Goal: Transaction & Acquisition: Purchase product/service

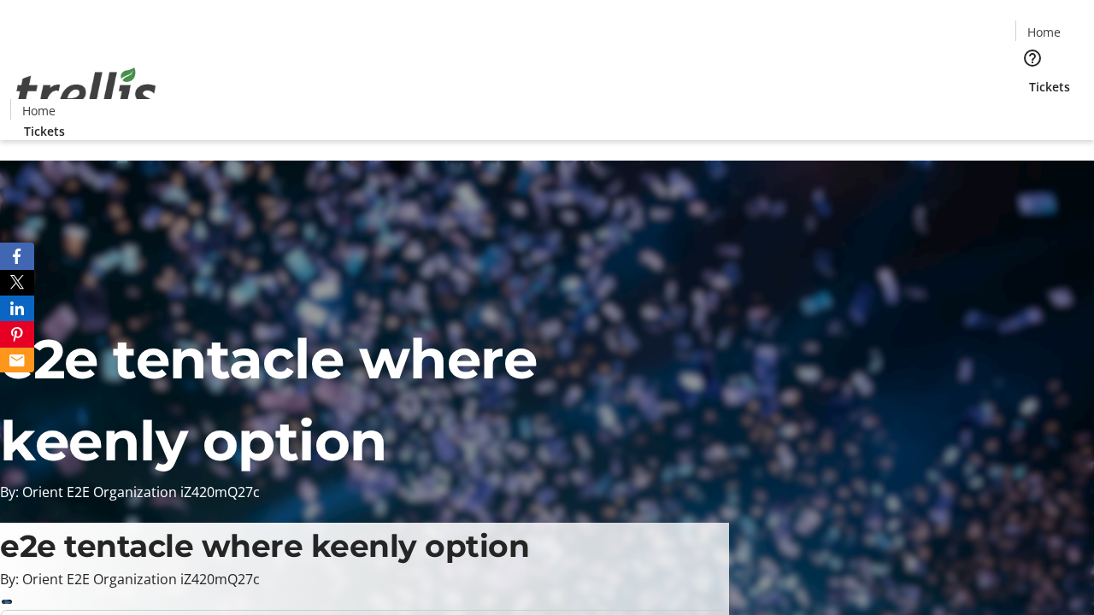
click at [1029, 78] on span "Tickets" at bounding box center [1049, 87] width 41 height 18
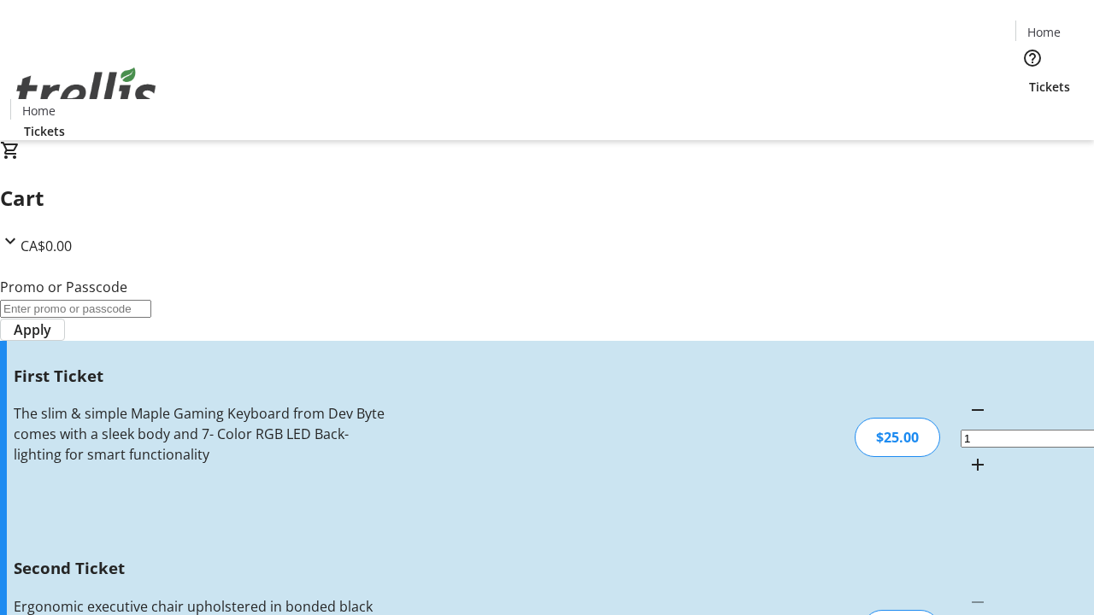
type input "2"
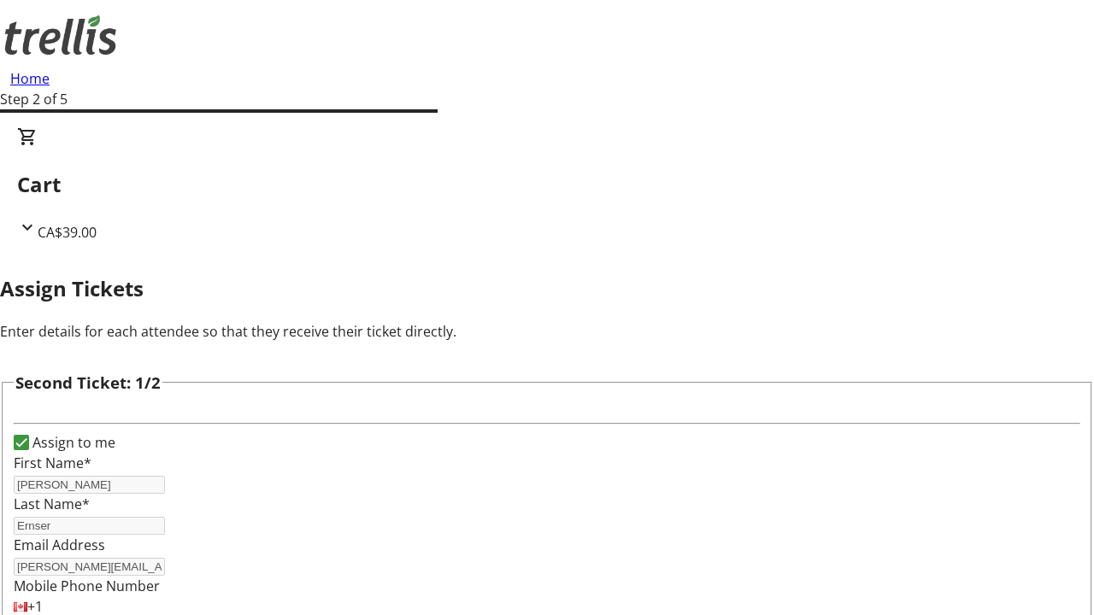
type input "[PERSON_NAME]"
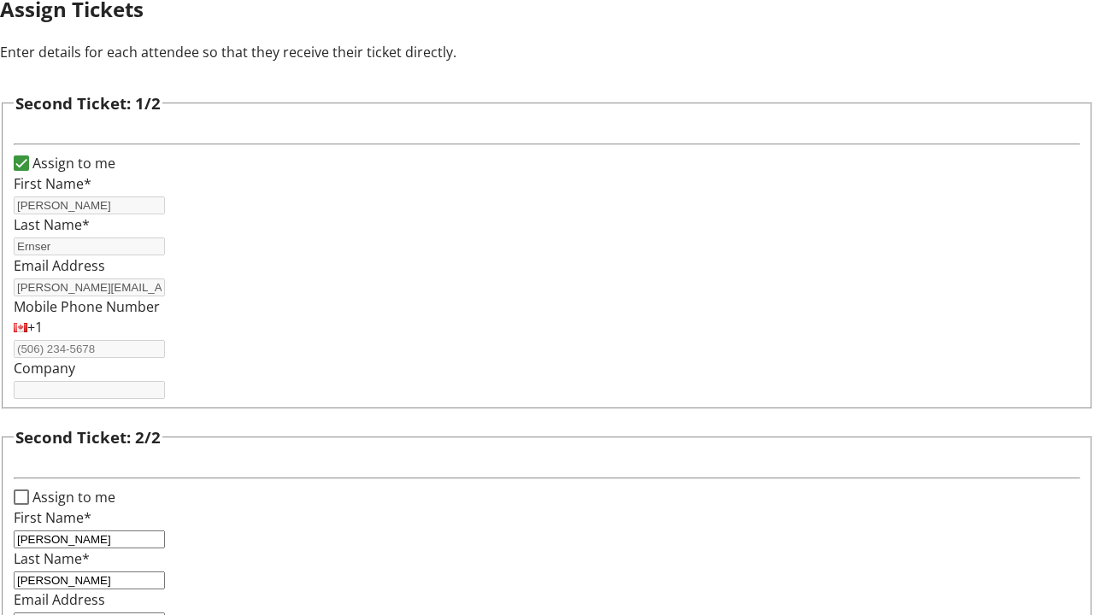
type input "[PERSON_NAME][EMAIL_ADDRESS][DOMAIN_NAME]"
